Goal: Task Accomplishment & Management: Manage account settings

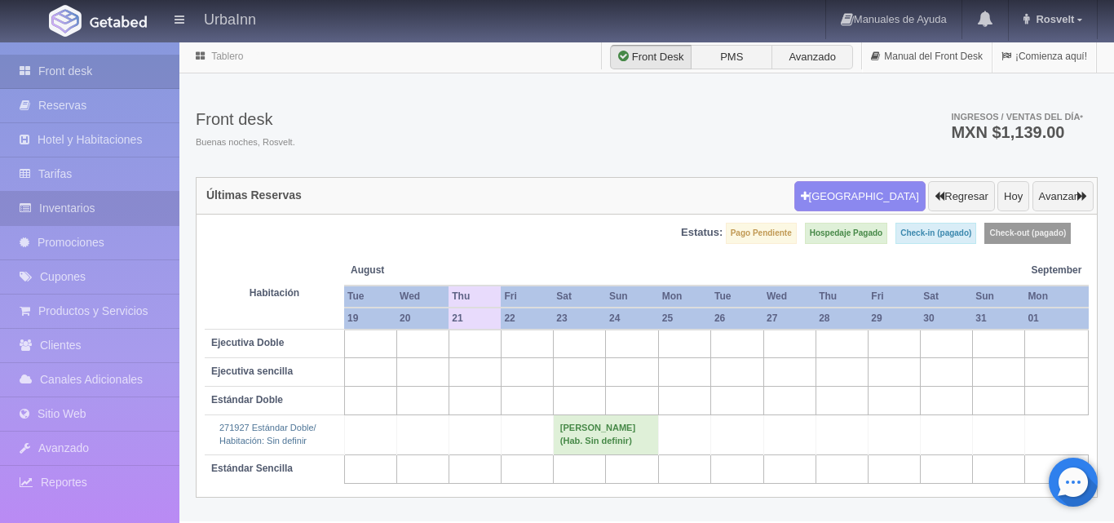
click at [113, 207] on link "Inventarios" at bounding box center [89, 208] width 179 height 33
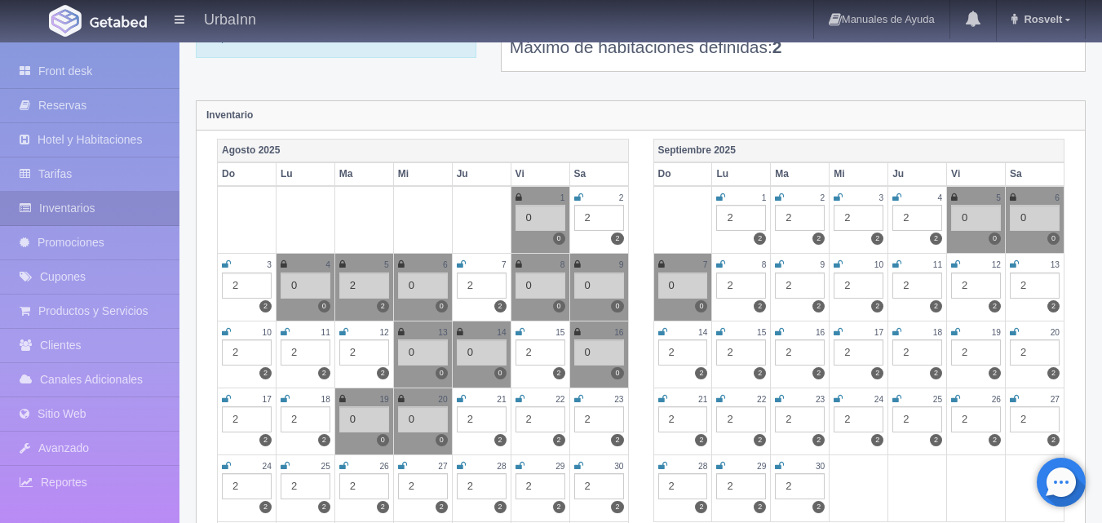
scroll to position [136, 0]
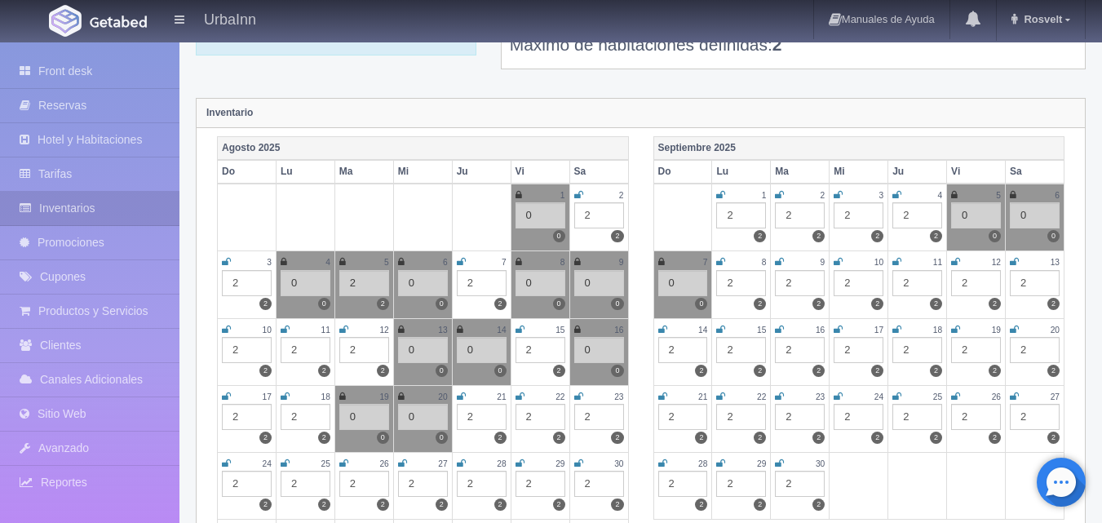
click at [459, 393] on icon at bounding box center [461, 396] width 9 height 10
click at [475, 413] on div "2" at bounding box center [482, 417] width 50 height 26
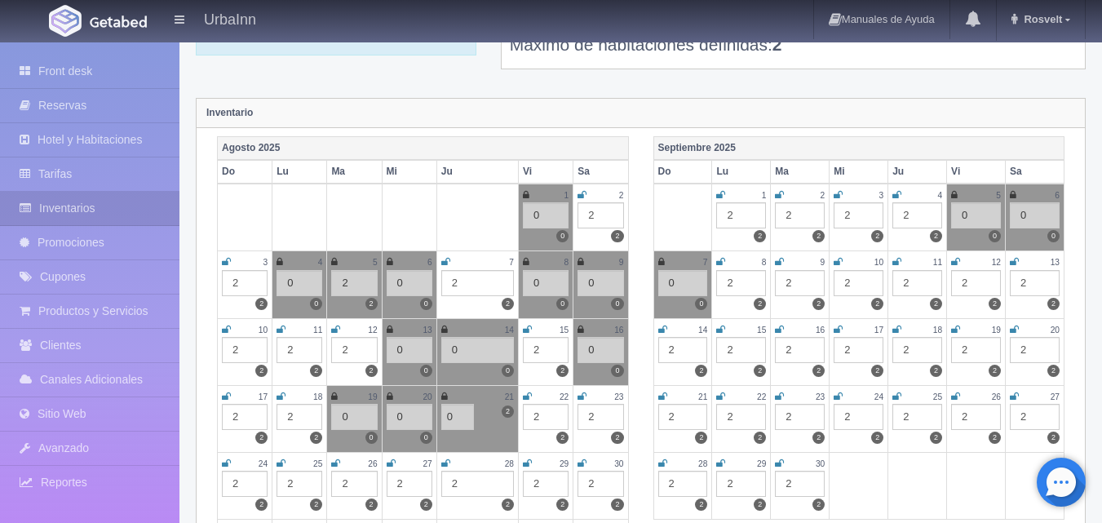
type input "0"
click at [655, 117] on div "Inventario" at bounding box center [641, 113] width 888 height 29
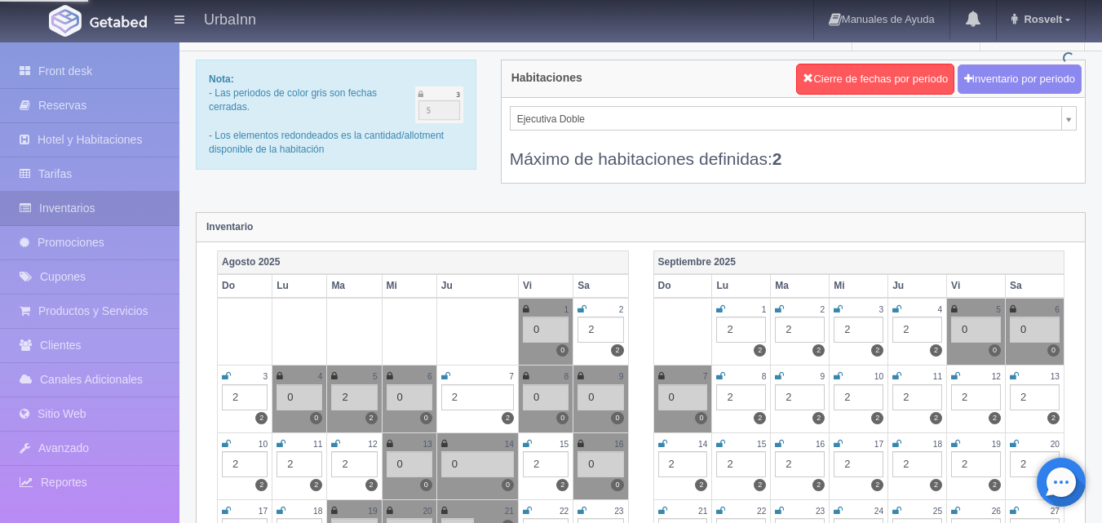
scroll to position [0, 0]
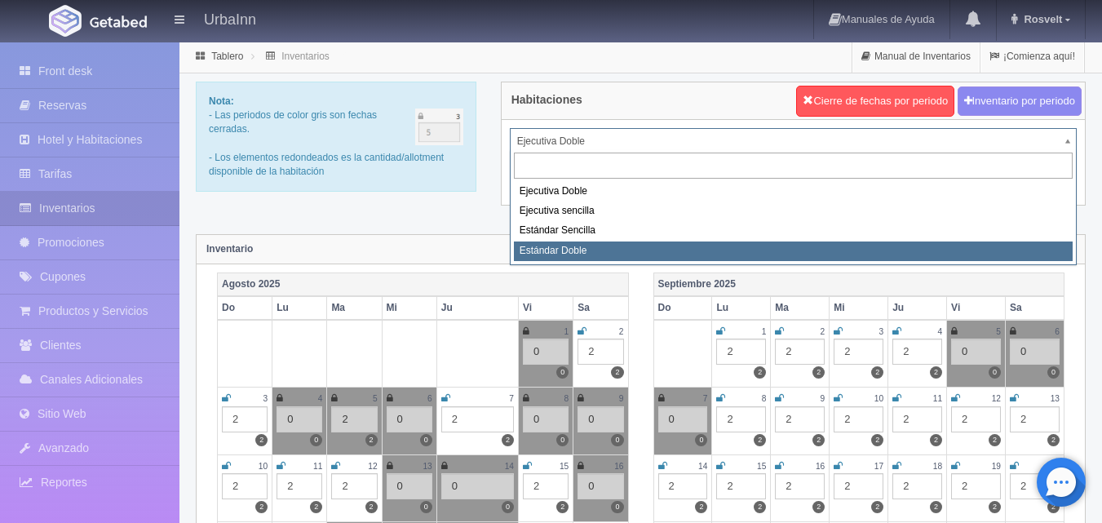
select select "1740"
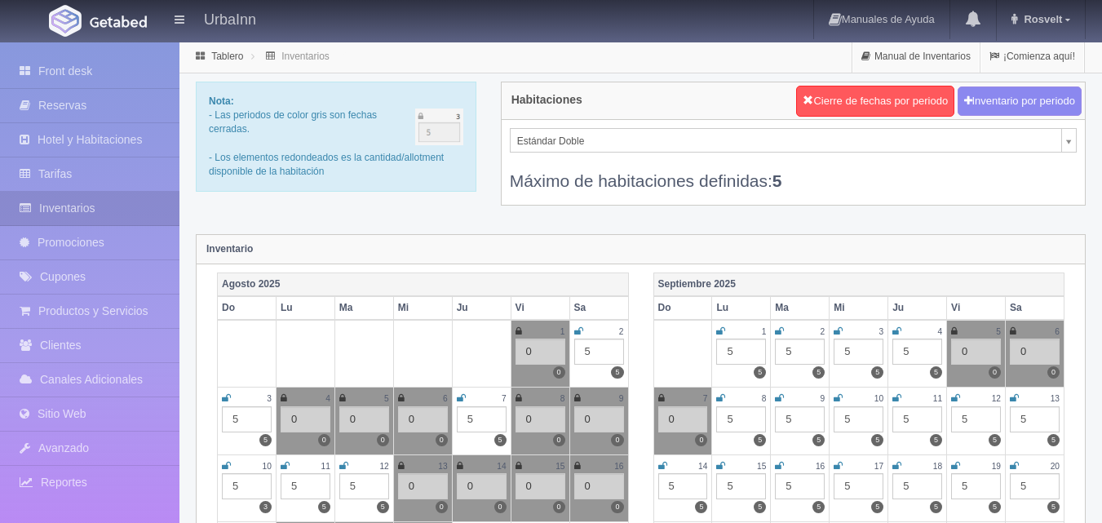
scroll to position [272, 0]
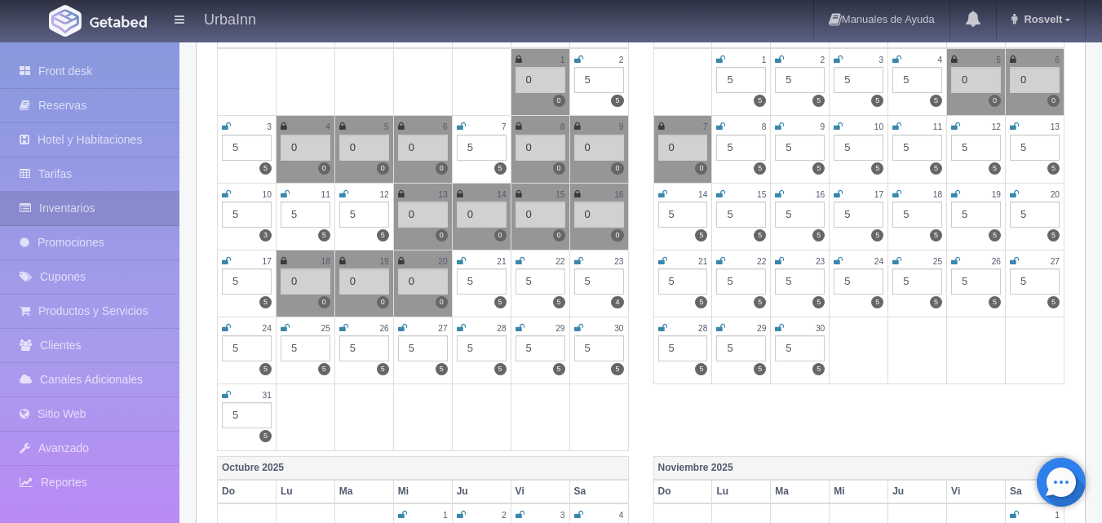
click at [460, 258] on icon at bounding box center [461, 261] width 9 height 10
click at [479, 272] on div "5" at bounding box center [482, 281] width 50 height 26
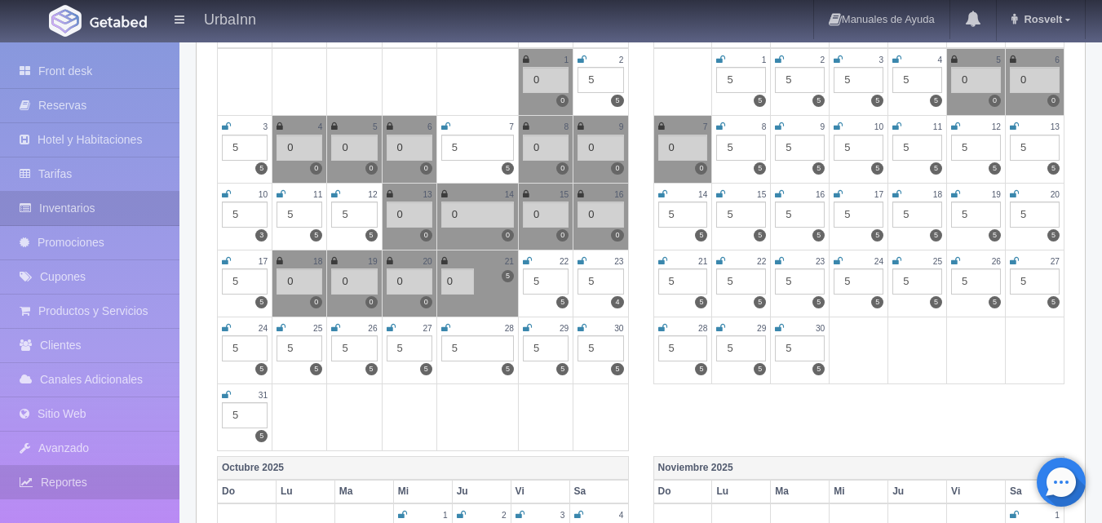
type input "0"
click at [639, 306] on div "Agosto 2025 Do Lu Ma Mi Ju Vi Sa 1 0 0 2 5 5 3 5 5 4 0 0 5 0 0 6 0 0 7 5 5 8 0 …" at bounding box center [423, 228] width 436 height 455
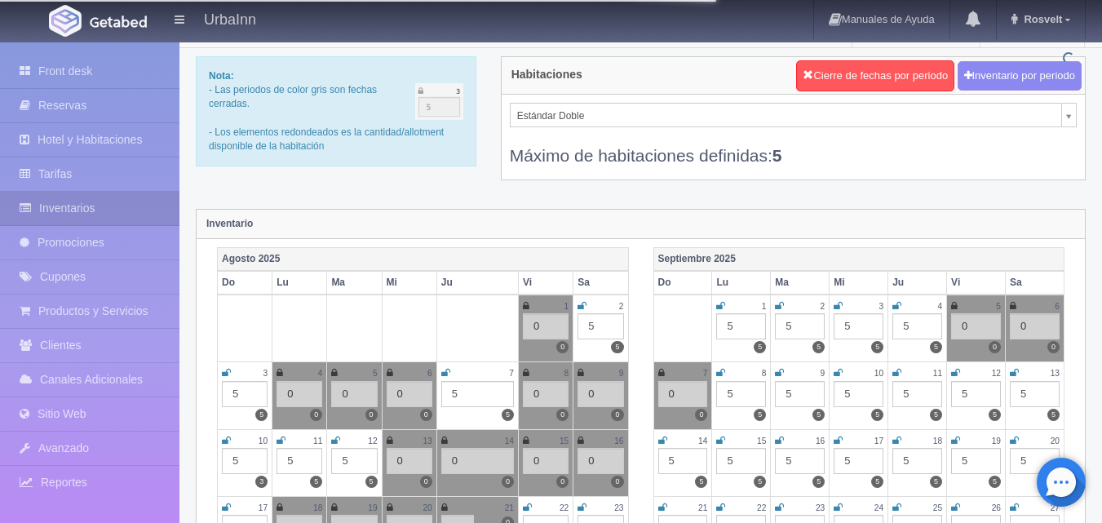
scroll to position [0, 0]
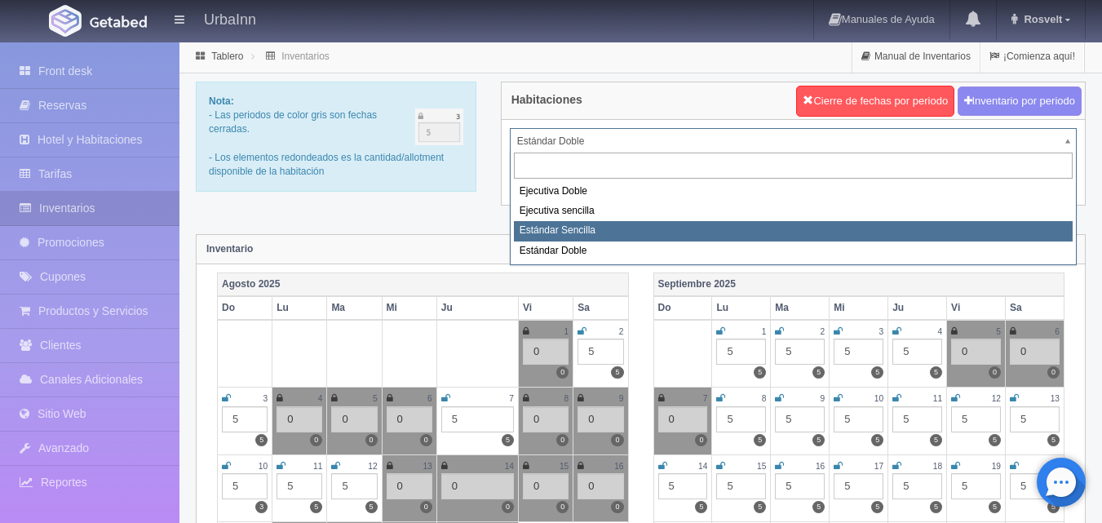
select select "1739"
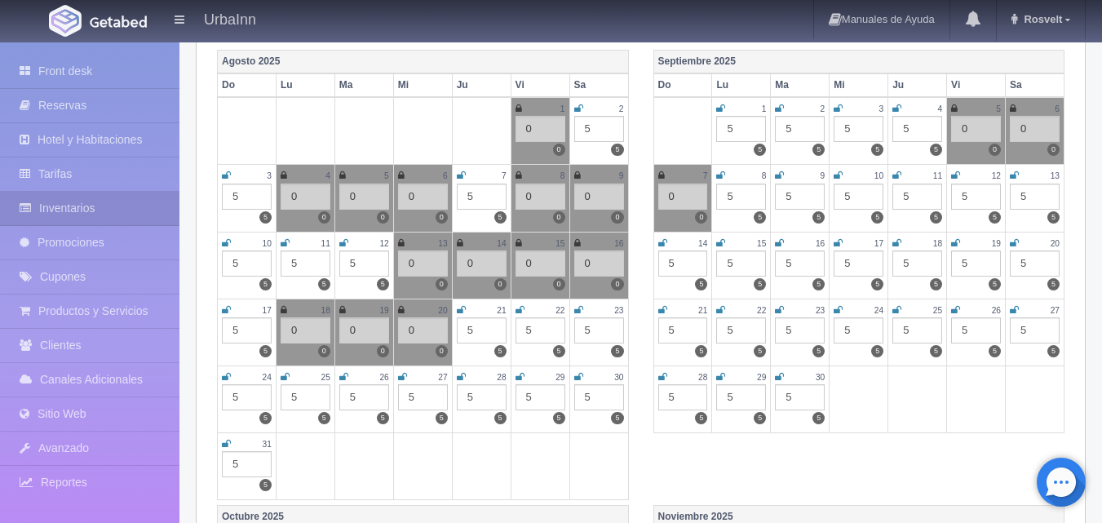
scroll to position [326, 0]
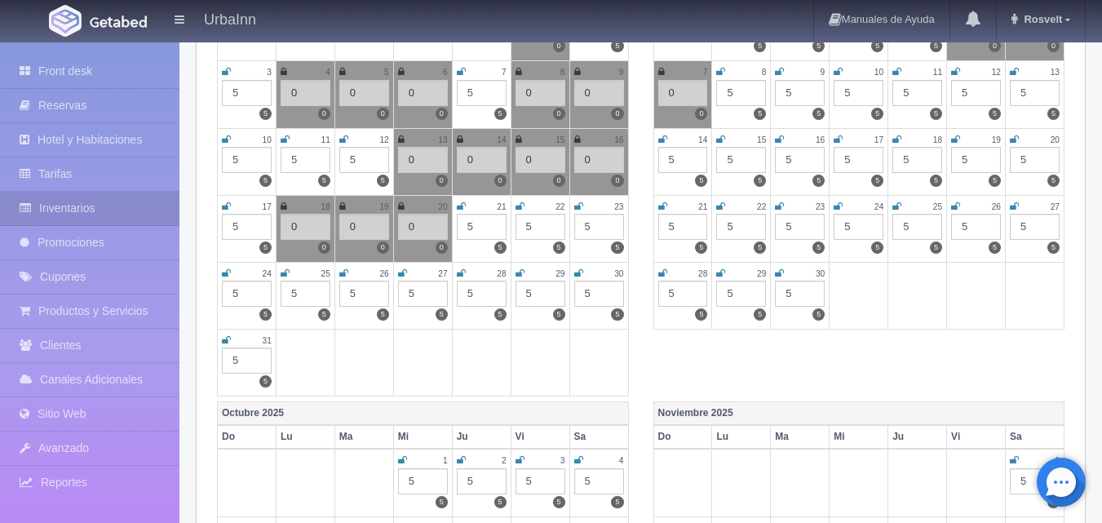
click at [455, 203] on td "21 5 5" at bounding box center [481, 228] width 59 height 67
click at [461, 203] on icon at bounding box center [461, 206] width 9 height 10
click at [474, 219] on div "5" at bounding box center [482, 227] width 50 height 26
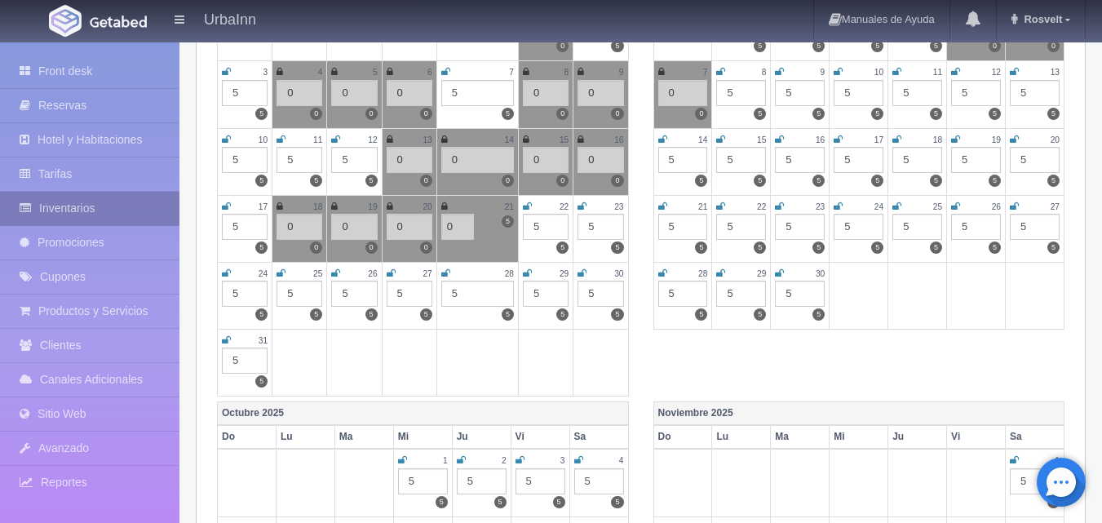
type input "0"
click at [630, 185] on div "Agosto 2025 Do Lu Ma Mi Ju Vi Sa 1 0 0 2 5 5 3 5 5 4 0 0 5 0 0 6 0 0 7 5 5 8 0 …" at bounding box center [423, 173] width 436 height 455
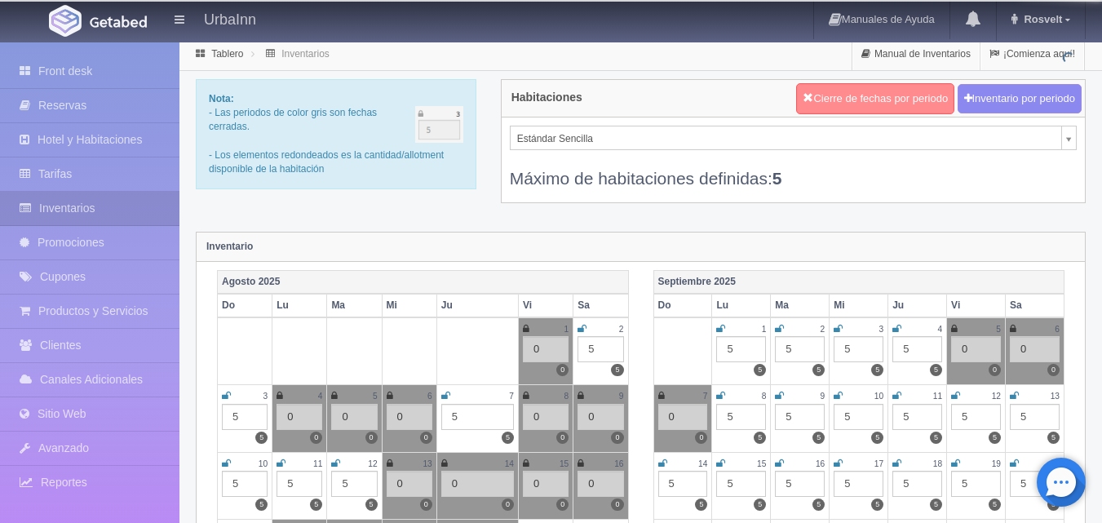
scroll to position [0, 0]
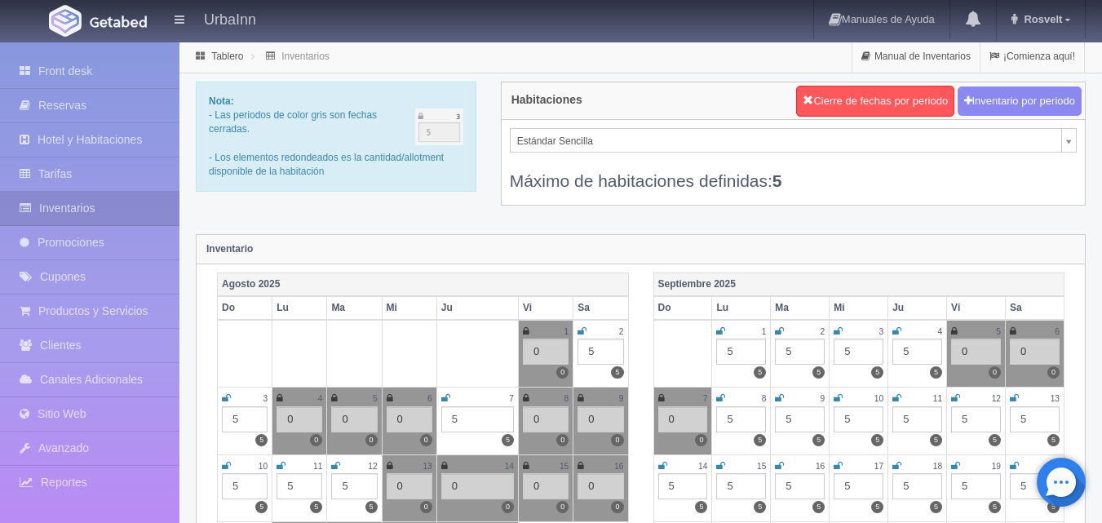
click at [1076, 153] on div "Máximo de habitaciones definidas: 5" at bounding box center [793, 173] width 567 height 40
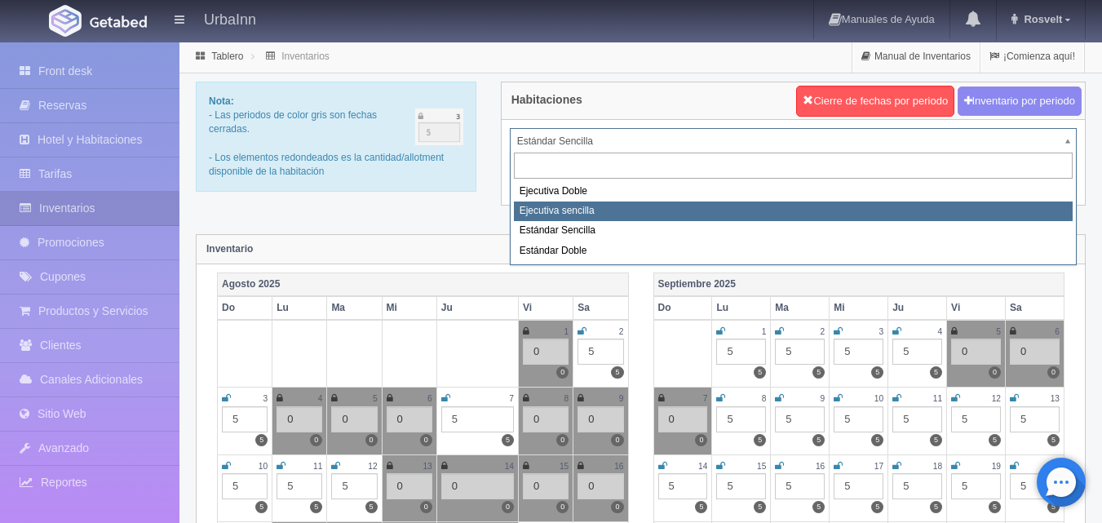
select select "1738"
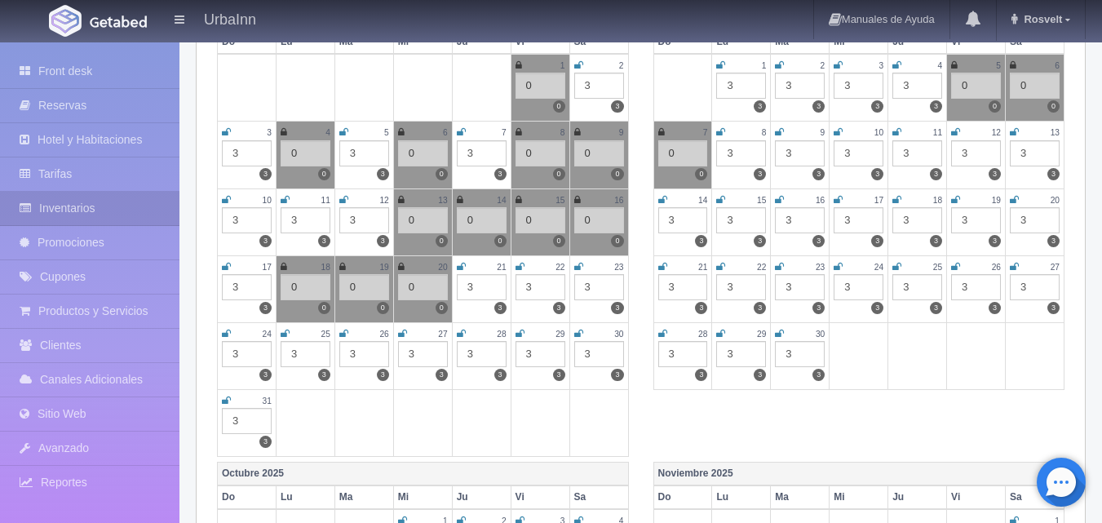
scroll to position [272, 0]
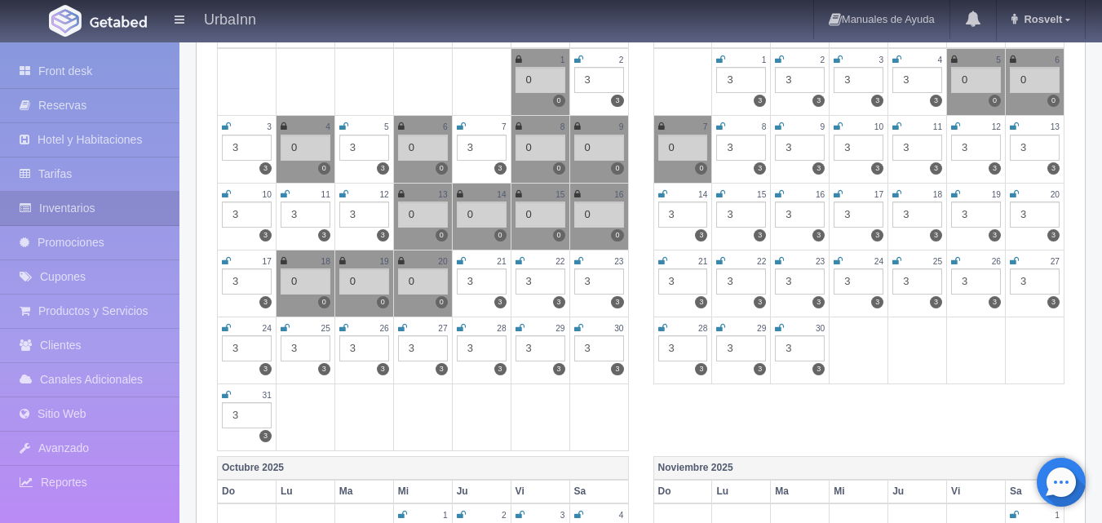
click at [461, 259] on icon at bounding box center [461, 261] width 9 height 10
click at [478, 287] on div "3" at bounding box center [482, 281] width 50 height 26
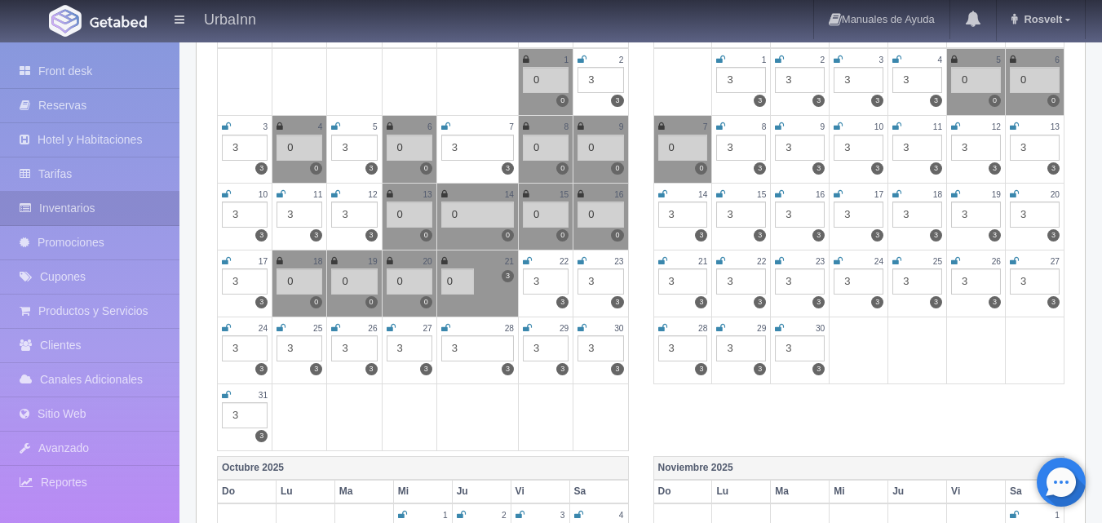
type input "0"
click at [636, 332] on div "Agosto 2025 Do Lu Ma Mi Ju Vi Sa 1 0 0 2 3 3 3 3 3 4 0 0 5 3 3 6 0 0 7 3 3 8 0 …" at bounding box center [423, 228] width 436 height 455
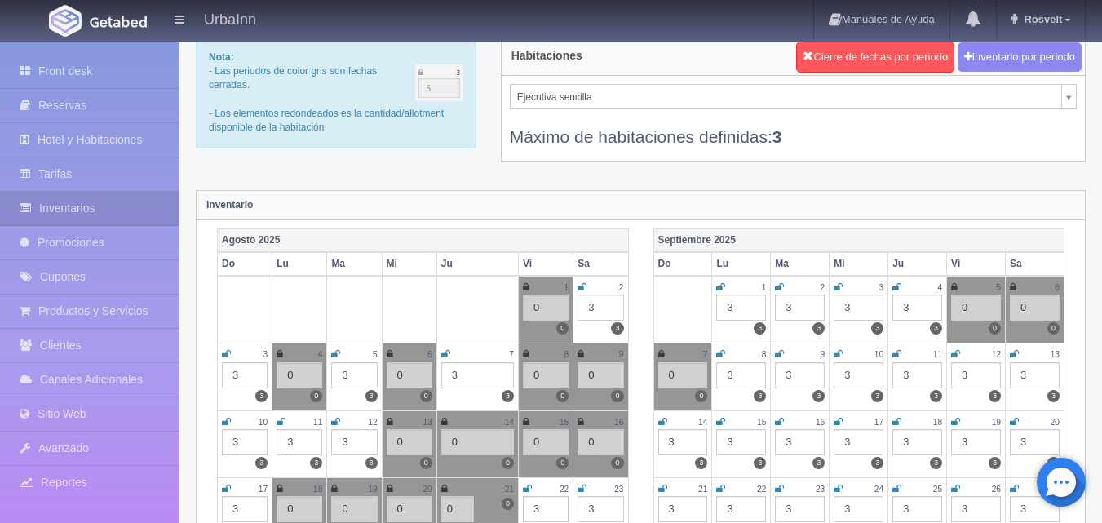
scroll to position [27, 0]
